Goal: Information Seeking & Learning: Learn about a topic

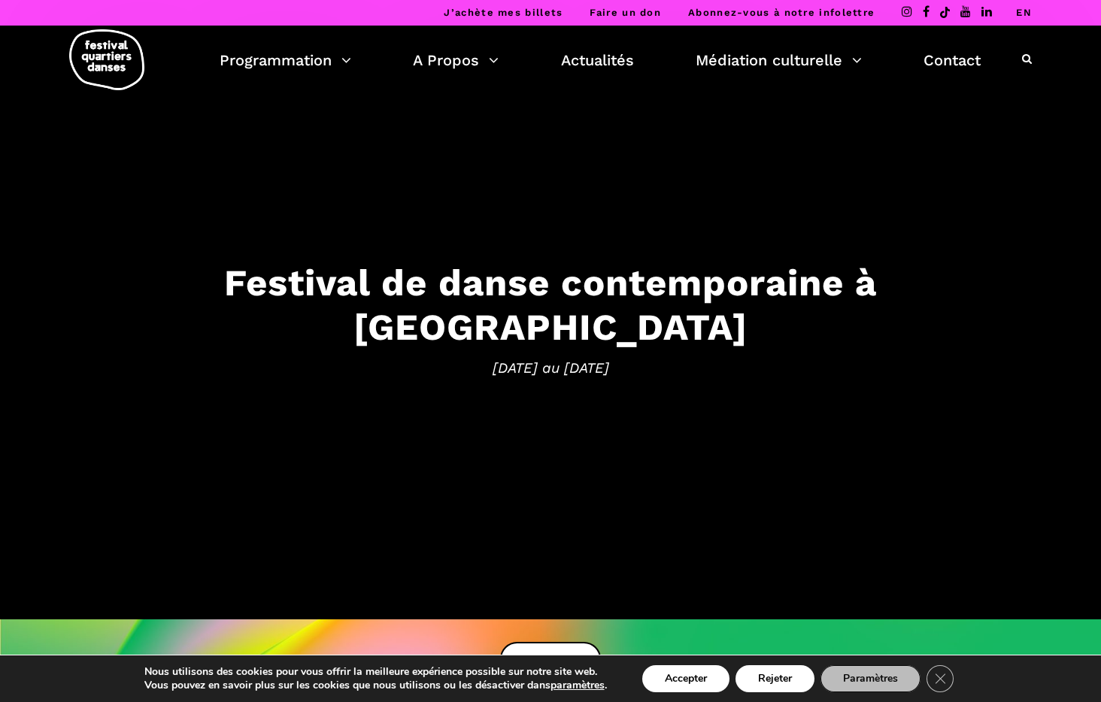
click at [1035, 11] on div "J’achète mes billets Faire un don Abonnez-vous à notre infolettre EN" at bounding box center [550, 13] width 1101 height 26
click at [1029, 13] on link "EN" at bounding box center [1024, 12] width 16 height 11
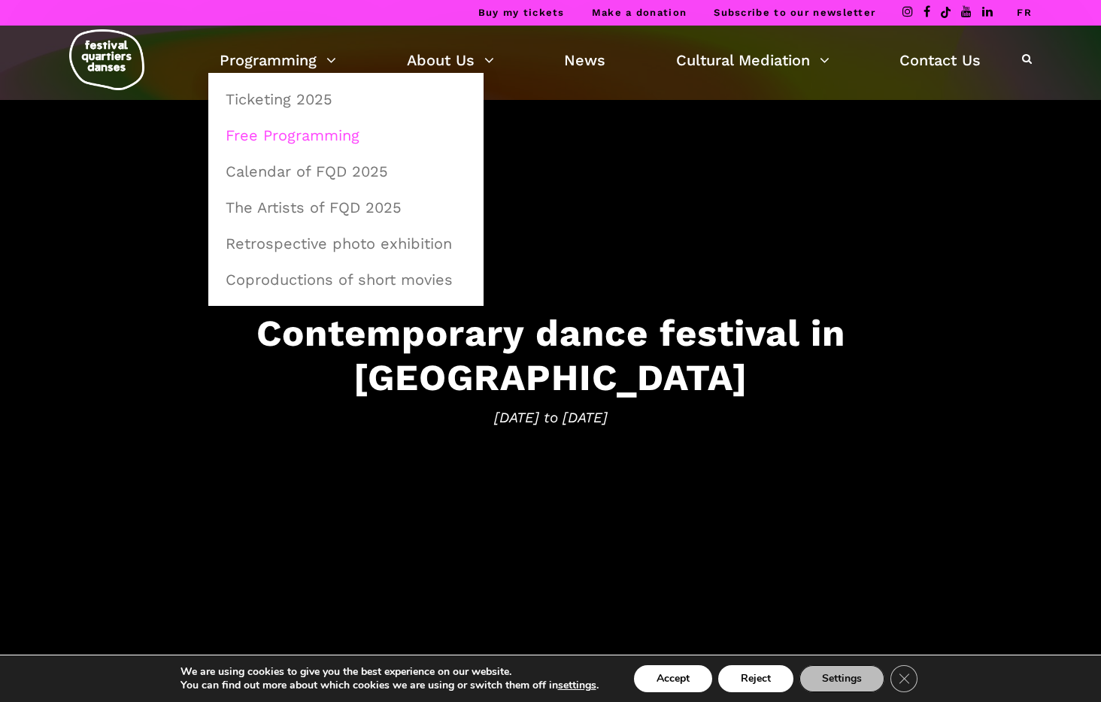
click at [293, 132] on link "Free Programming" at bounding box center [346, 135] width 259 height 35
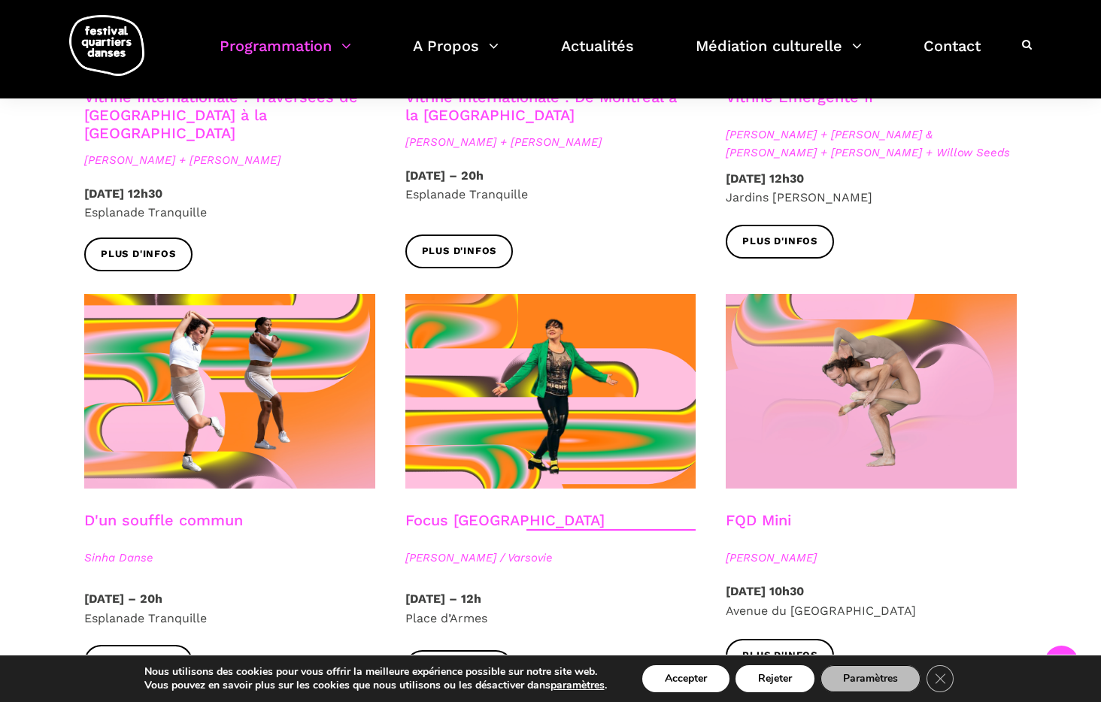
scroll to position [1486, 0]
